Goal: Navigation & Orientation: Find specific page/section

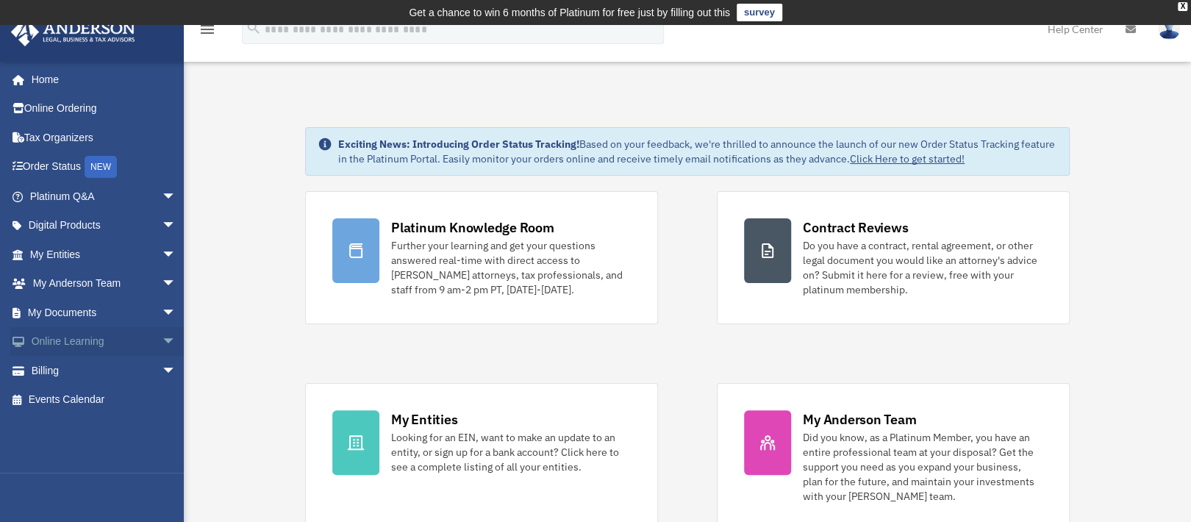
click at [81, 340] on link "Online Learning arrow_drop_down" at bounding box center [104, 341] width 188 height 29
click at [162, 338] on span "arrow_drop_down" at bounding box center [176, 342] width 29 height 30
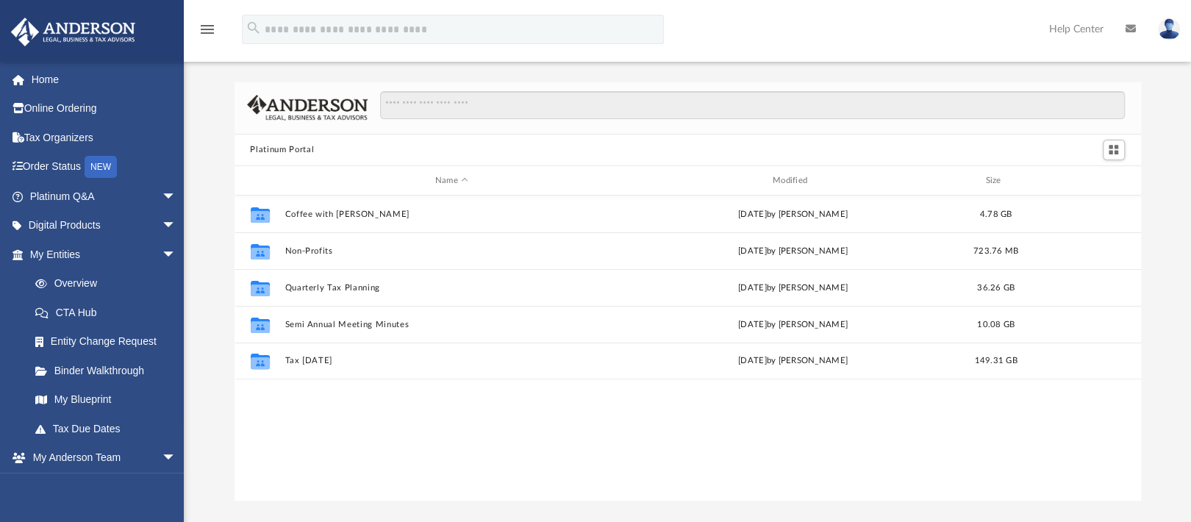
scroll to position [50, 0]
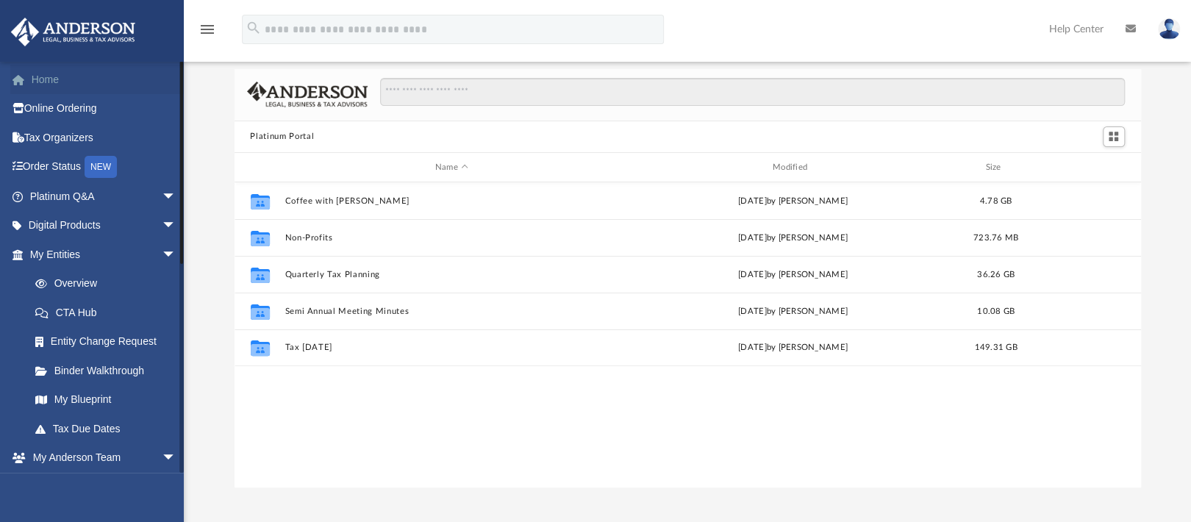
click at [43, 85] on link "Home" at bounding box center [104, 79] width 188 height 29
